Goal: Obtain resource: Obtain resource

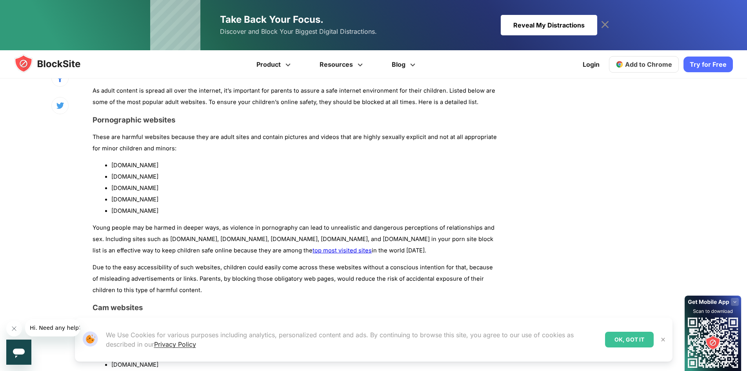
scroll to position [628, 0]
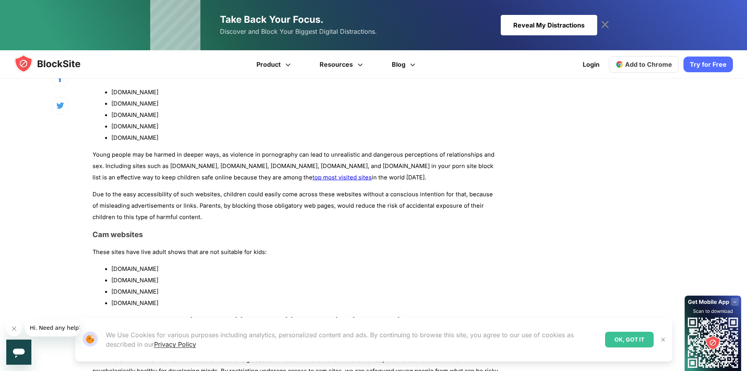
click at [122, 89] on li "[DOMAIN_NAME]" at bounding box center [305, 92] width 388 height 11
click at [138, 90] on li "[DOMAIN_NAME]" at bounding box center [305, 92] width 388 height 11
copy li "[DOMAIN_NAME]"
click at [120, 113] on li "[DOMAIN_NAME]" at bounding box center [305, 114] width 388 height 11
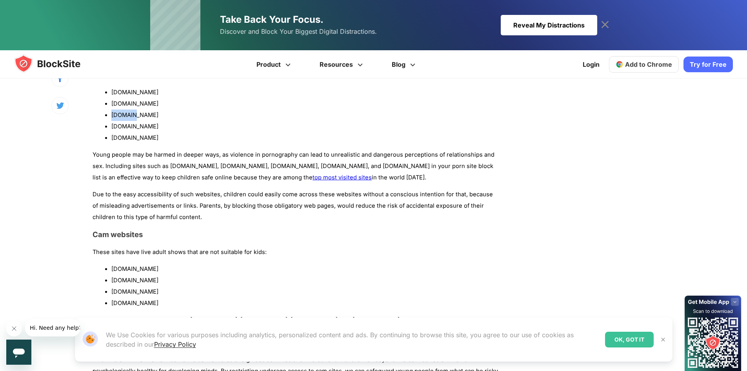
click at [120, 113] on li "[DOMAIN_NAME]" at bounding box center [305, 114] width 388 height 11
click at [144, 115] on li "[DOMAIN_NAME]" at bounding box center [305, 114] width 388 height 11
copy ul "[DOMAIN_NAME]"
click at [121, 90] on li "[DOMAIN_NAME]" at bounding box center [305, 92] width 388 height 11
click at [122, 90] on li "[DOMAIN_NAME]" at bounding box center [305, 92] width 388 height 11
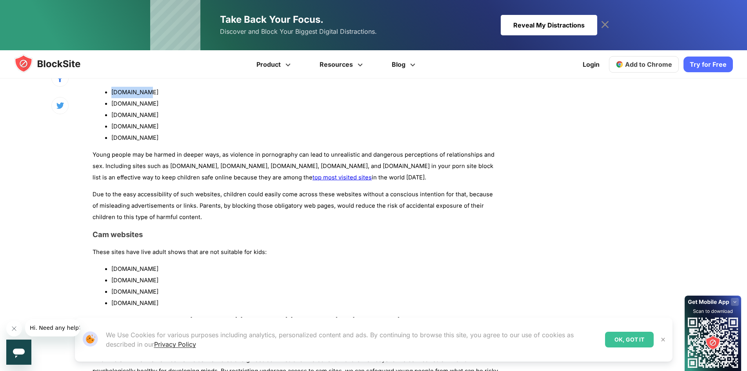
click at [143, 93] on li "[DOMAIN_NAME]" at bounding box center [305, 92] width 388 height 11
copy li "[DOMAIN_NAME]"
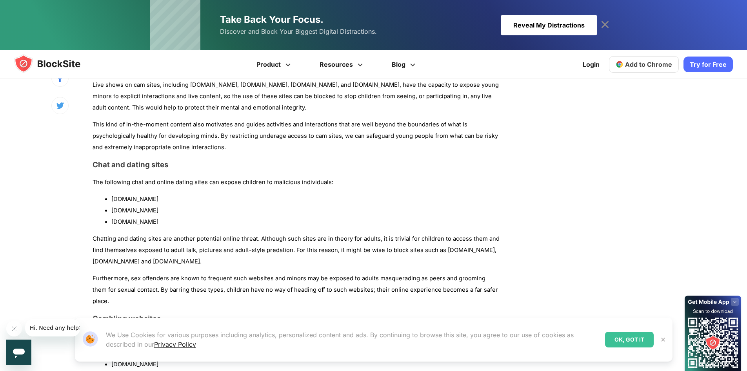
scroll to position [863, 0]
click at [121, 200] on li "[DOMAIN_NAME]" at bounding box center [305, 198] width 388 height 11
click at [141, 200] on li "[DOMAIN_NAME]" at bounding box center [305, 198] width 388 height 11
copy li "[DOMAIN_NAME]"
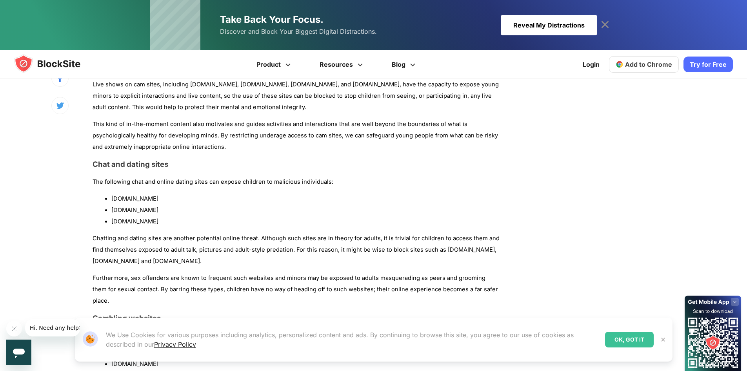
click at [126, 209] on li "[DOMAIN_NAME]" at bounding box center [305, 209] width 388 height 11
click at [153, 211] on li "[DOMAIN_NAME]" at bounding box center [305, 209] width 388 height 11
copy li "[DOMAIN_NAME]"
click at [119, 219] on li "[DOMAIN_NAME]" at bounding box center [305, 221] width 388 height 11
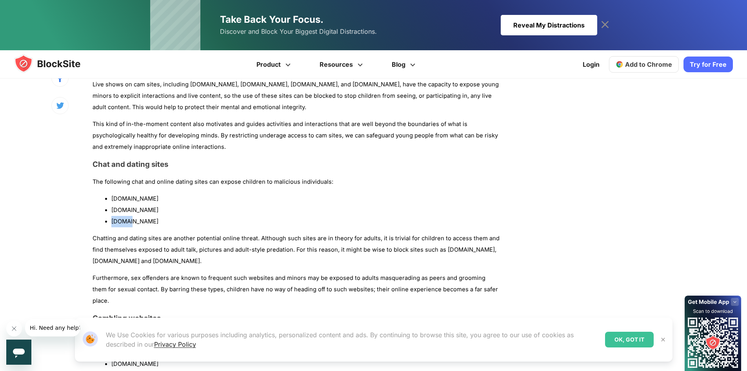
click at [119, 219] on li "[DOMAIN_NAME]" at bounding box center [305, 221] width 388 height 11
click at [142, 220] on li "[DOMAIN_NAME]" at bounding box center [305, 221] width 388 height 11
copy div "[DOMAIN_NAME]"
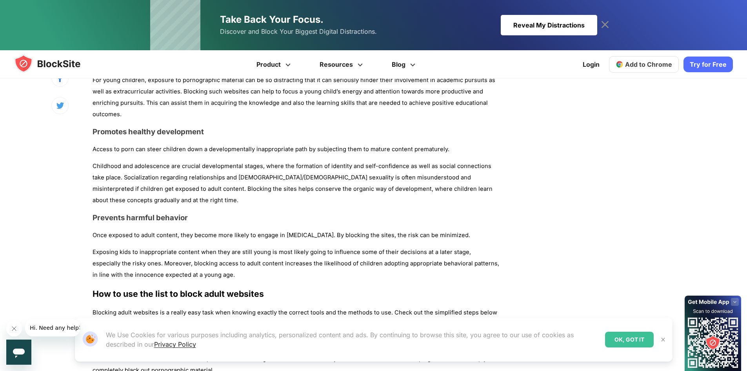
scroll to position [1490, 0]
